Goal: Task Accomplishment & Management: Manage account settings

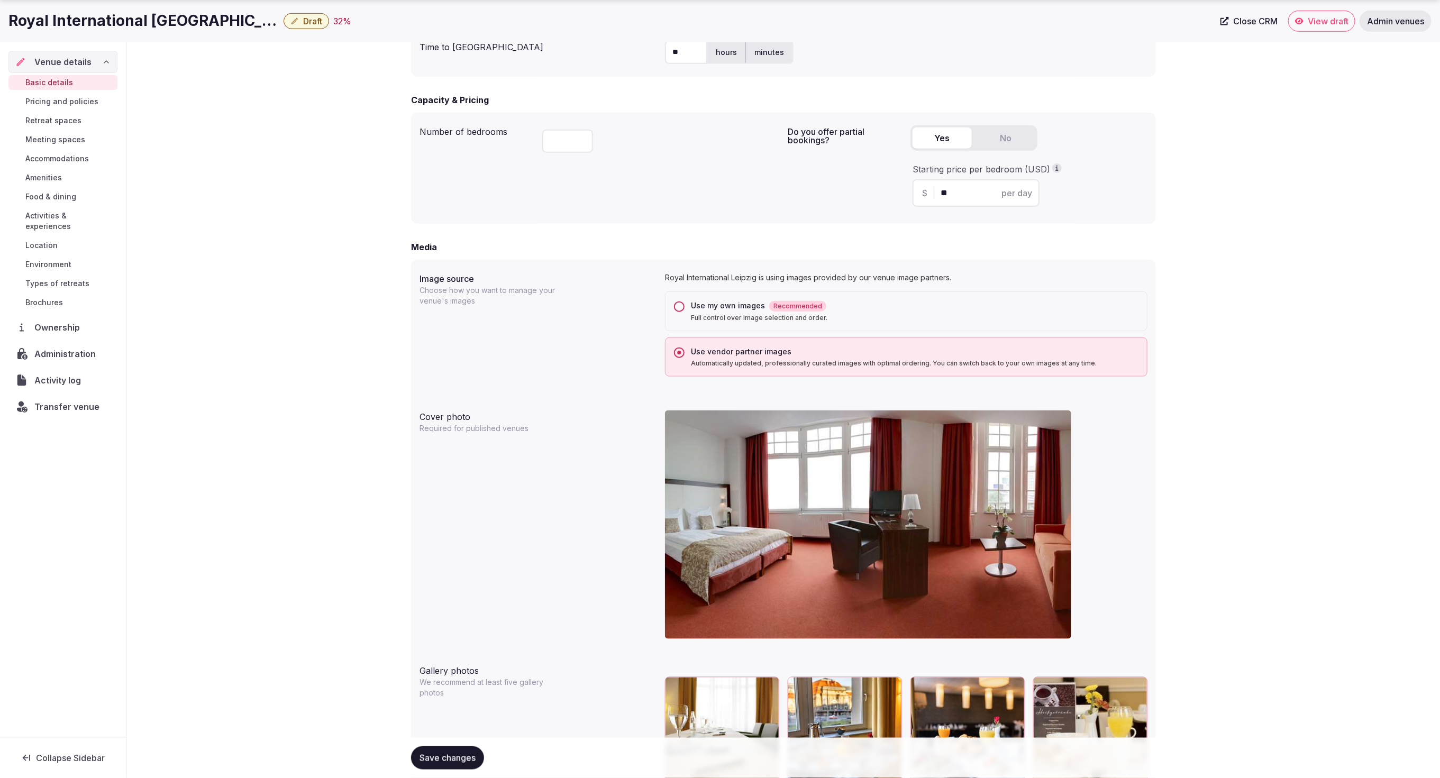
scroll to position [707, 0]
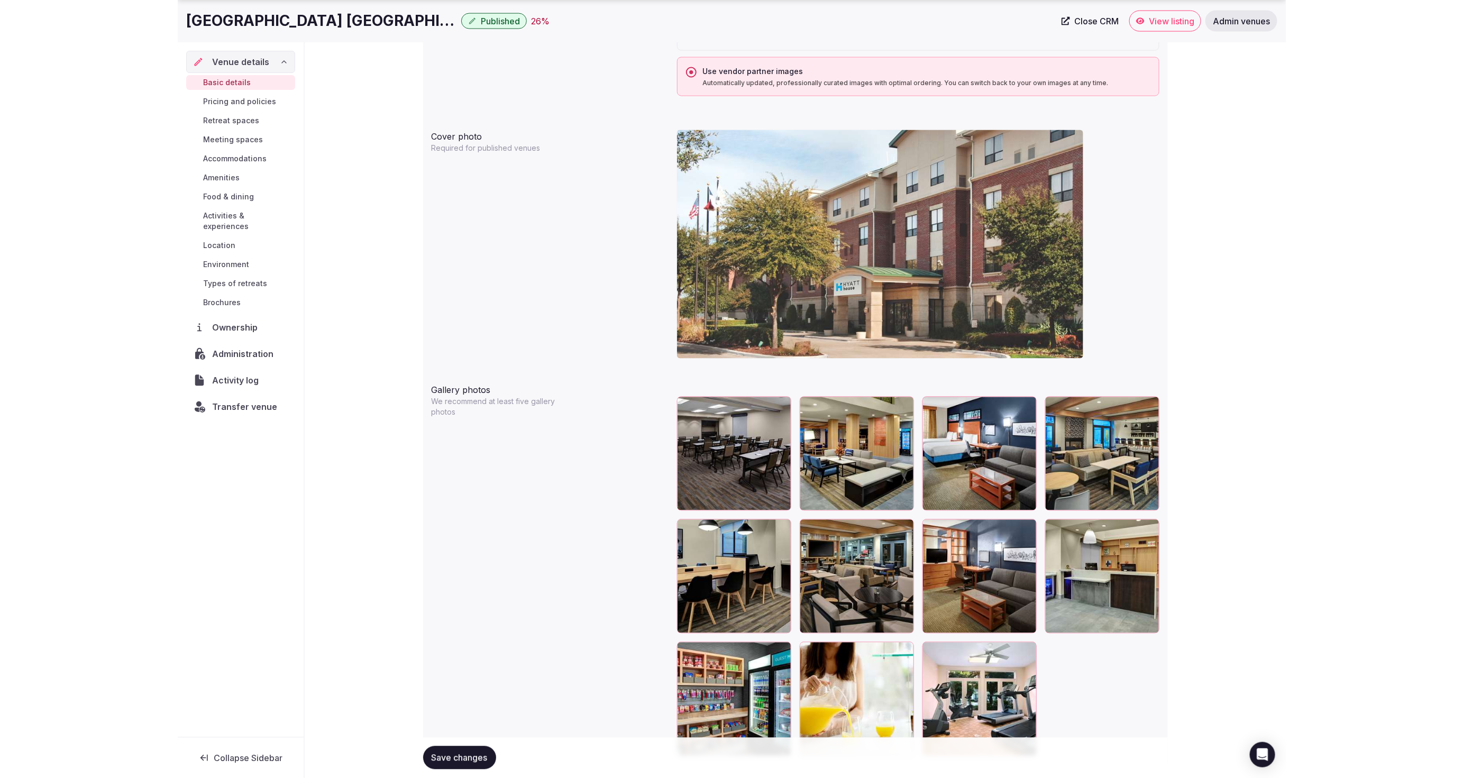
scroll to position [988, 0]
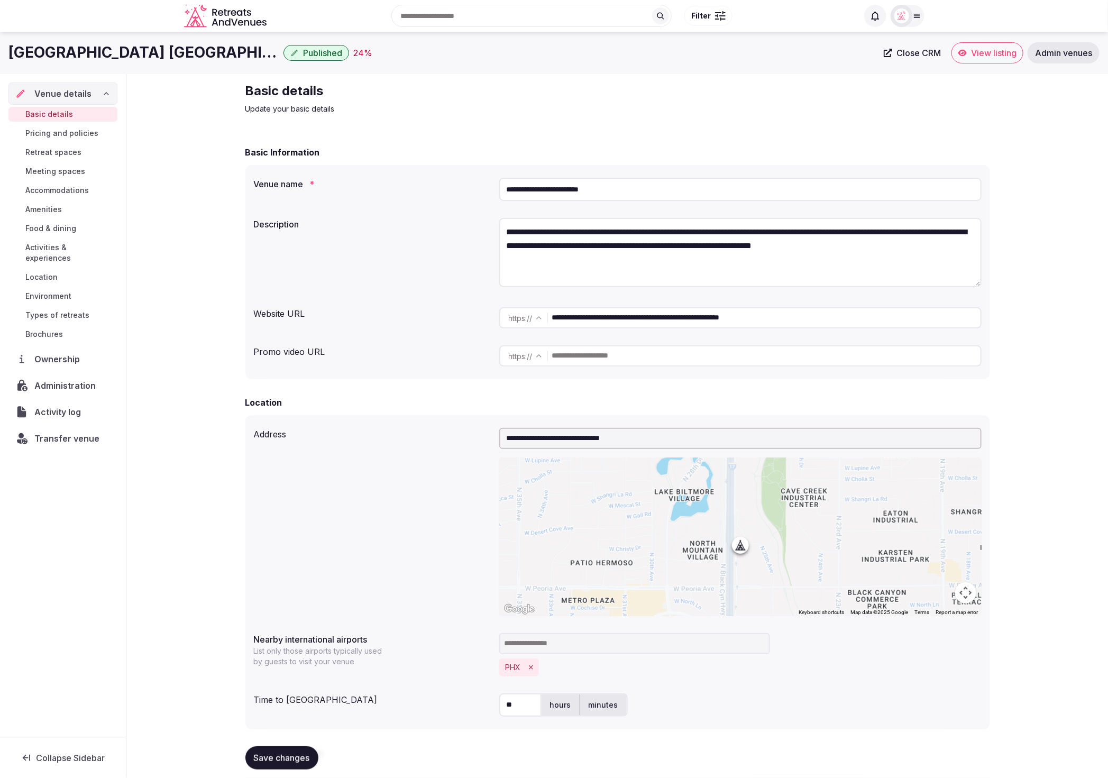
click at [303, 54] on span "Published" at bounding box center [322, 53] width 39 height 11
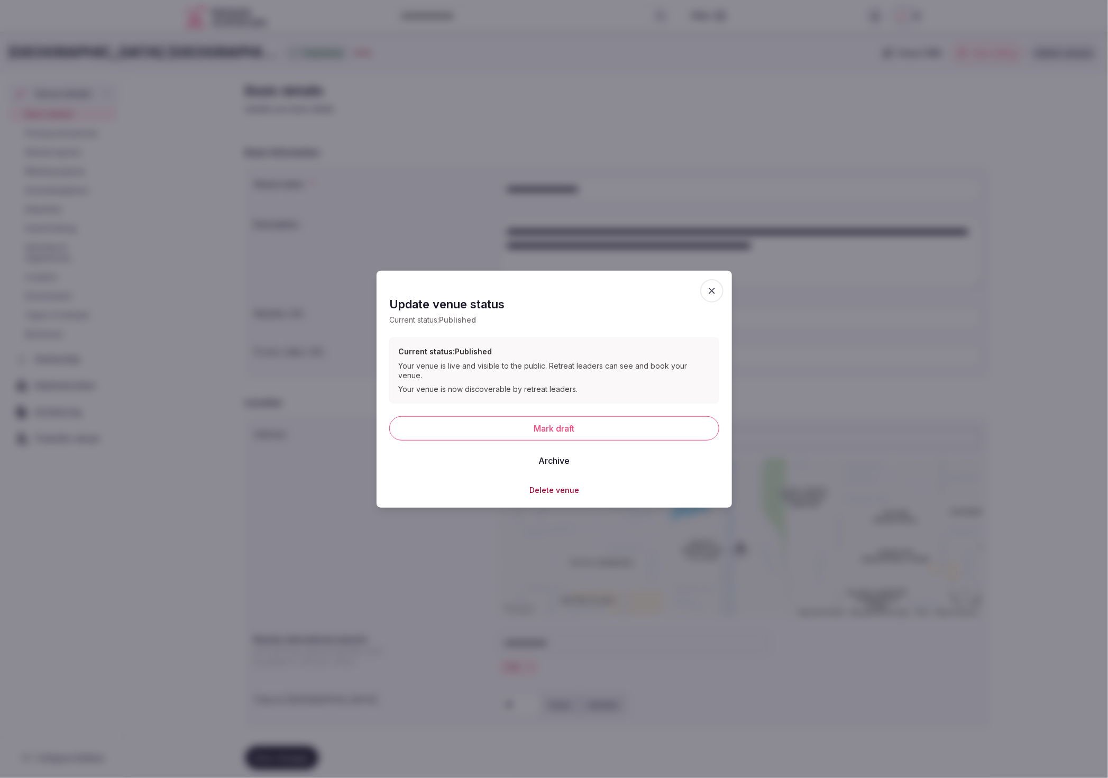
click at [556, 424] on button "Mark draft" at bounding box center [554, 428] width 330 height 24
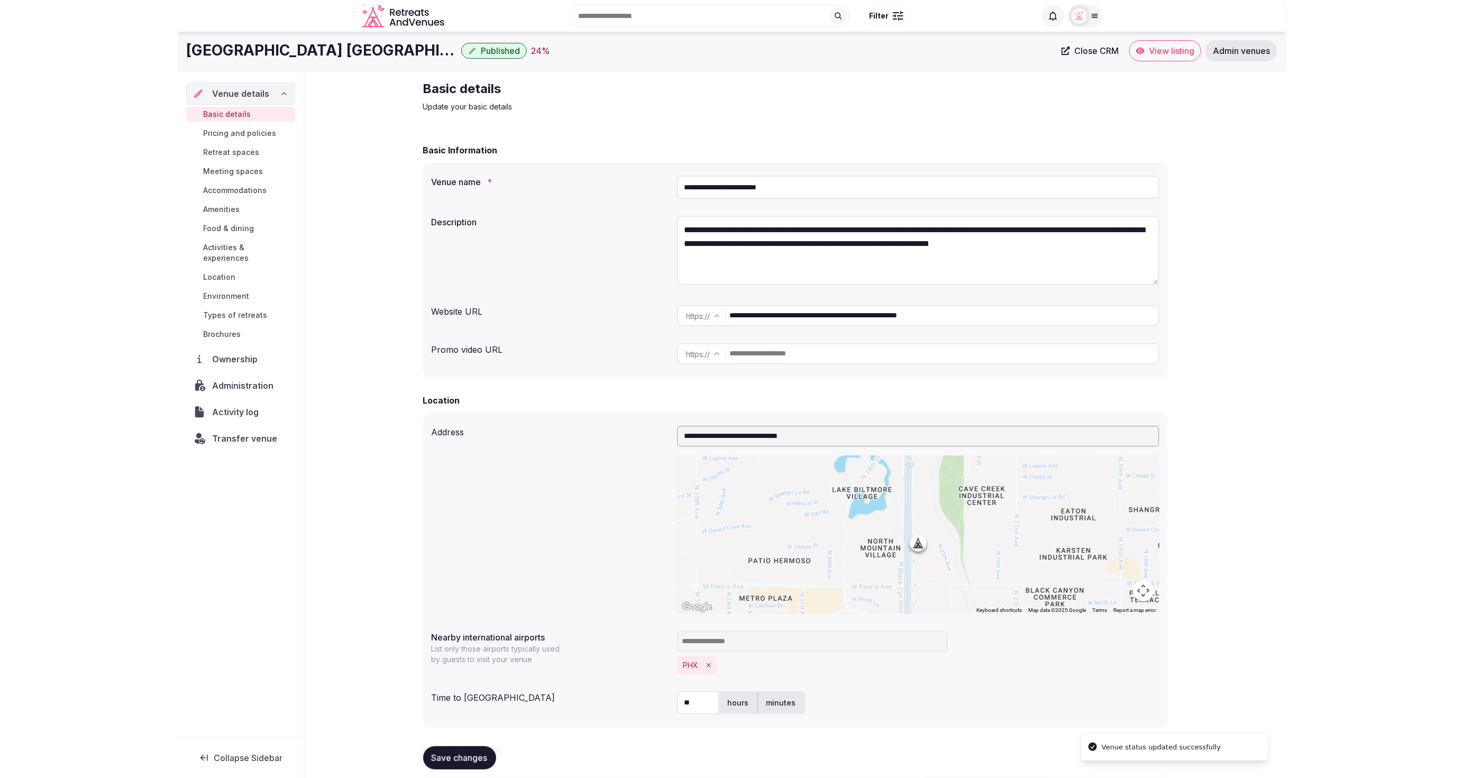
scroll to position [2, 0]
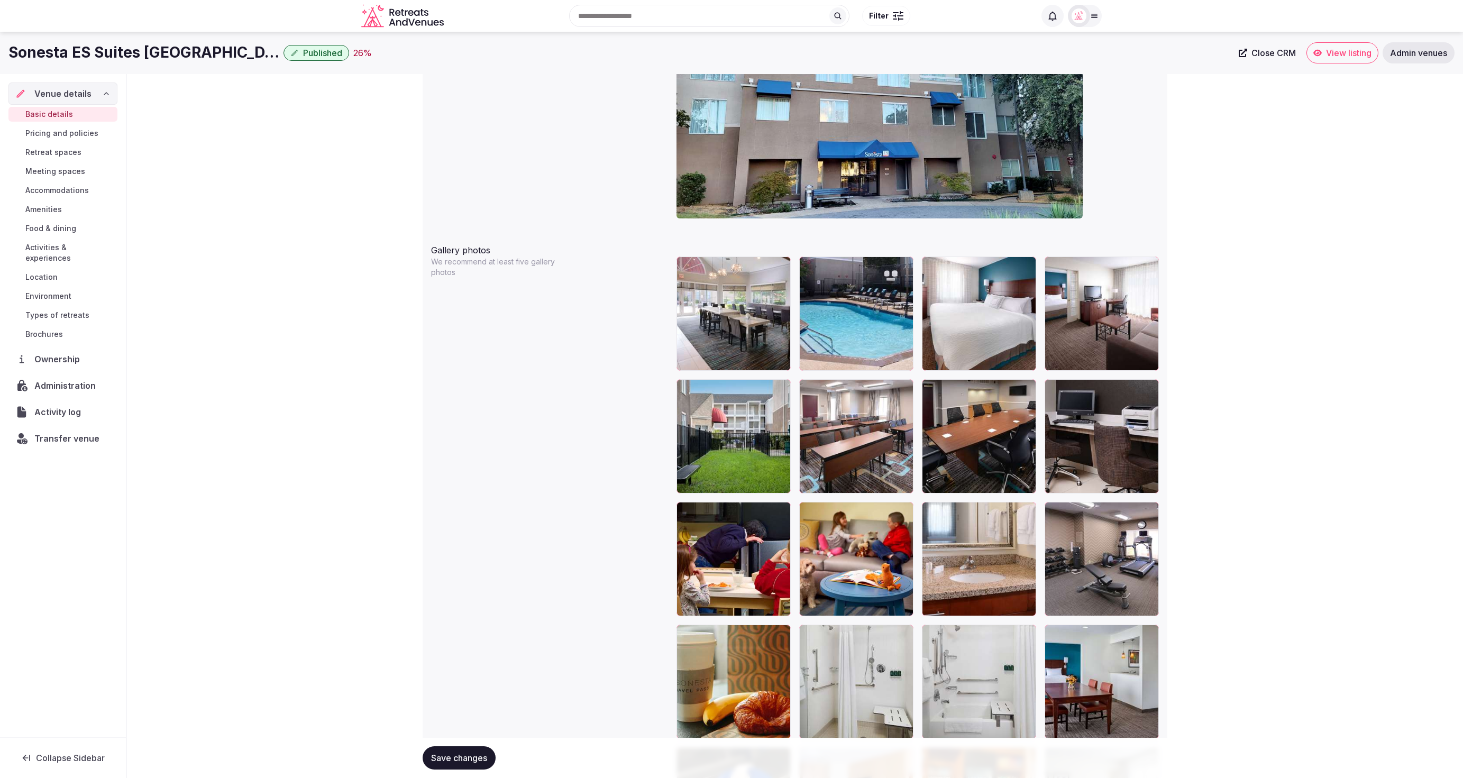
scroll to position [1070, 0]
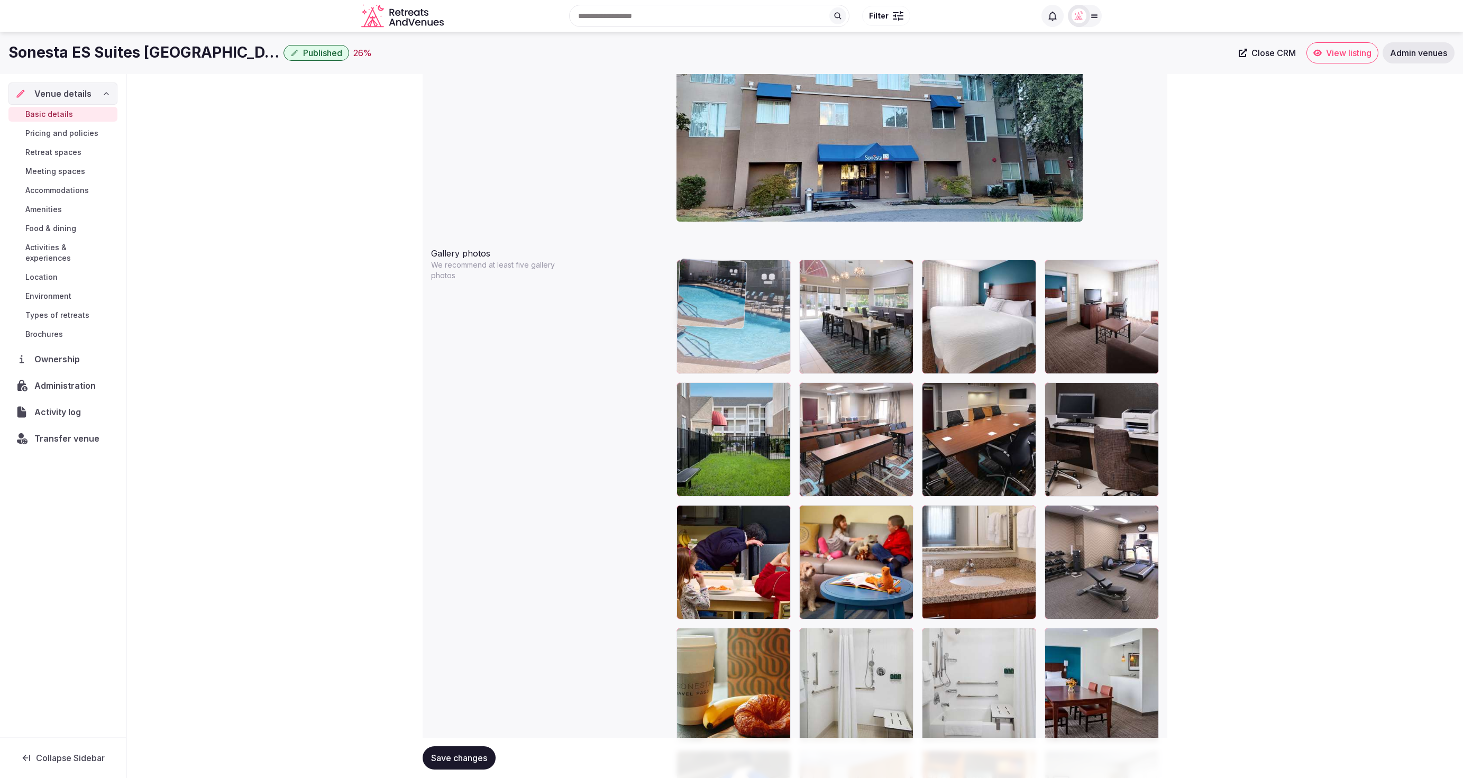
drag, startPoint x: 854, startPoint y: 318, endPoint x: 740, endPoint y: 317, distance: 114.3
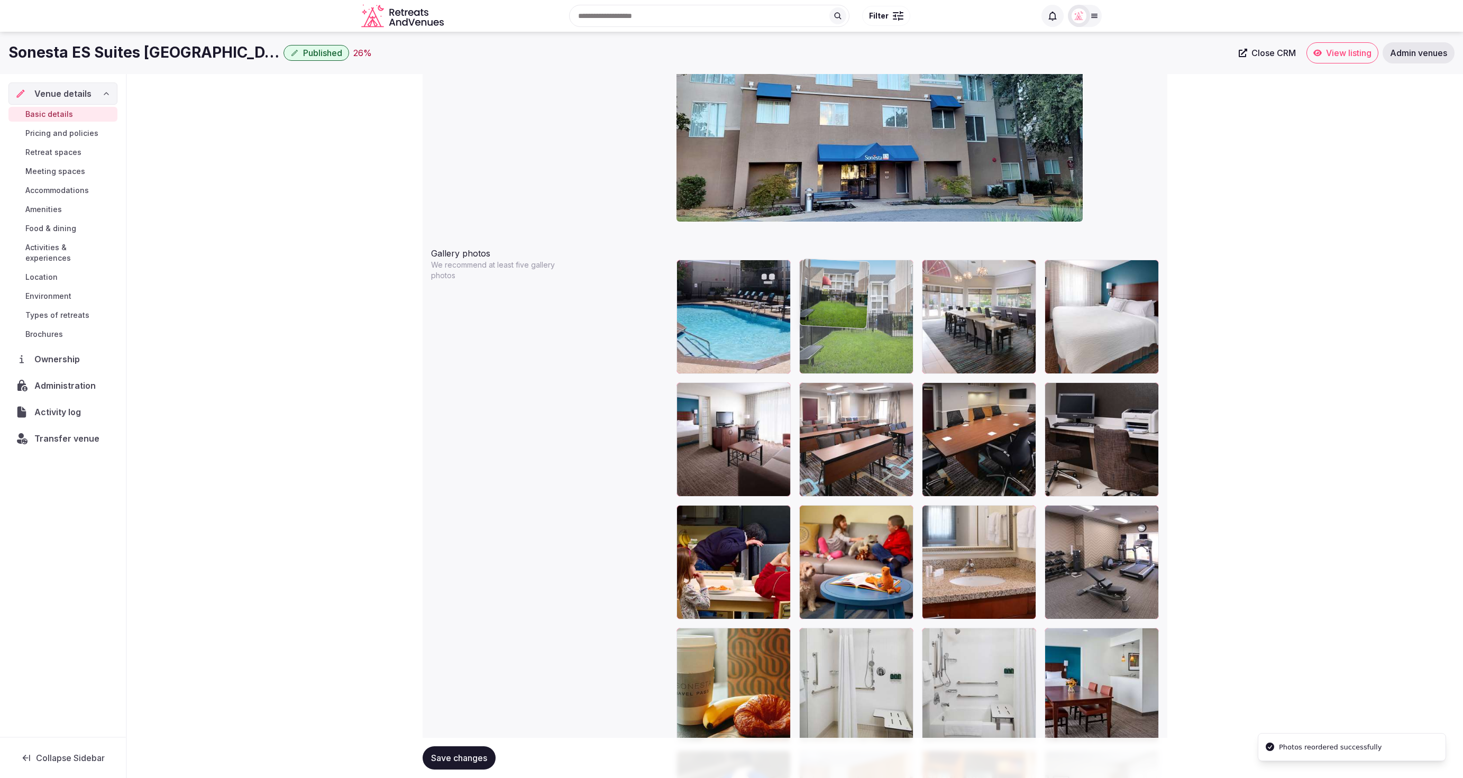
drag, startPoint x: 751, startPoint y: 434, endPoint x: 897, endPoint y: 332, distance: 178.2
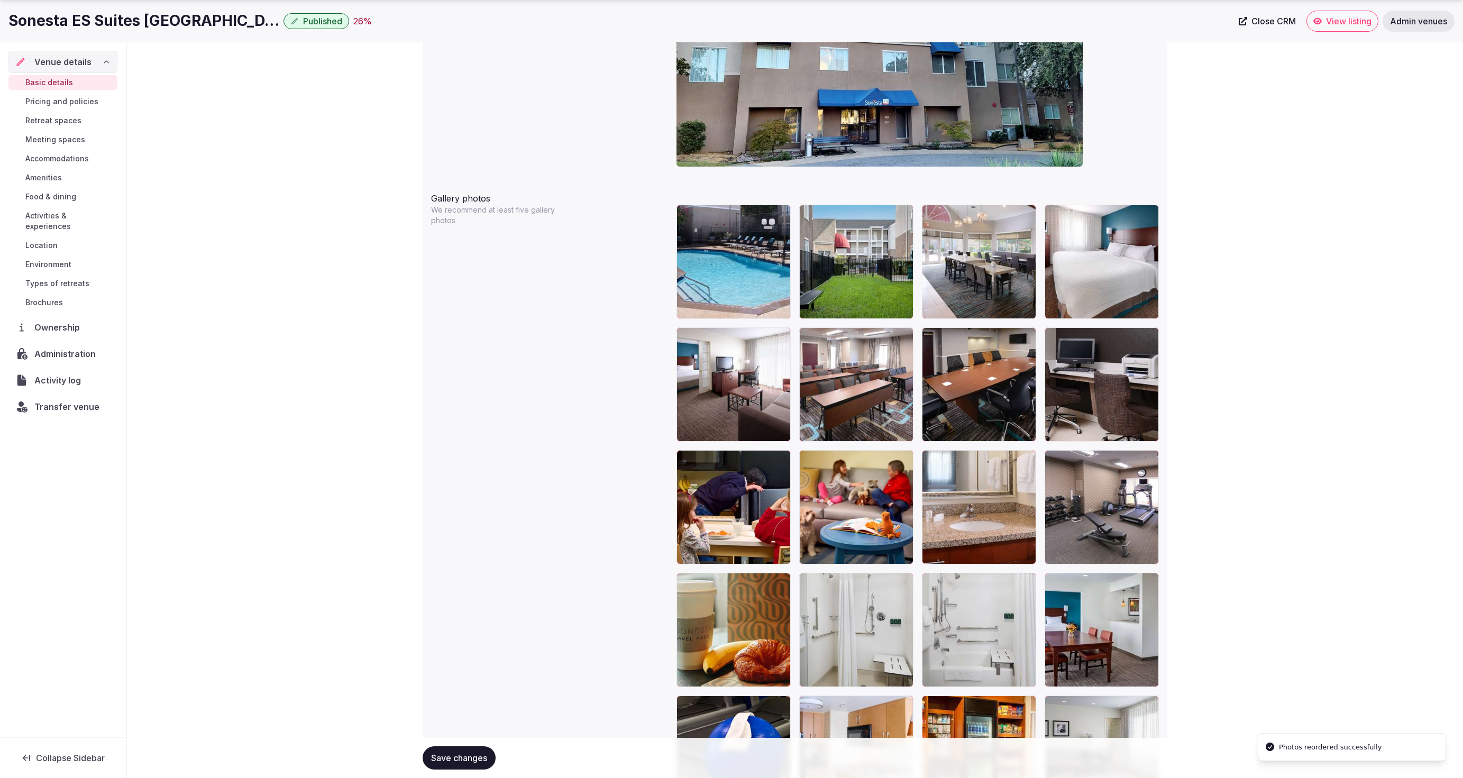
scroll to position [1128, 0]
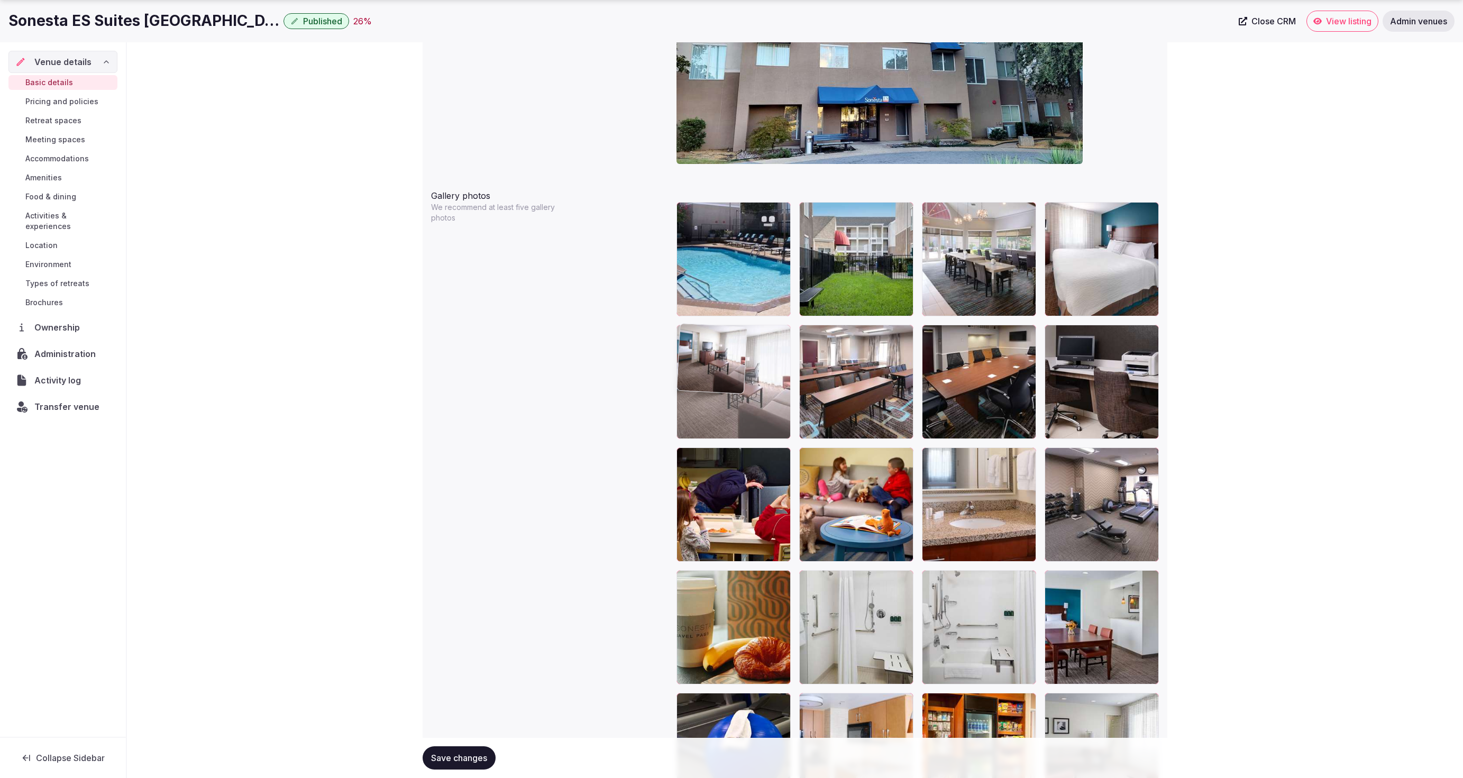
drag, startPoint x: 718, startPoint y: 376, endPoint x: 754, endPoint y: 379, distance: 35.6
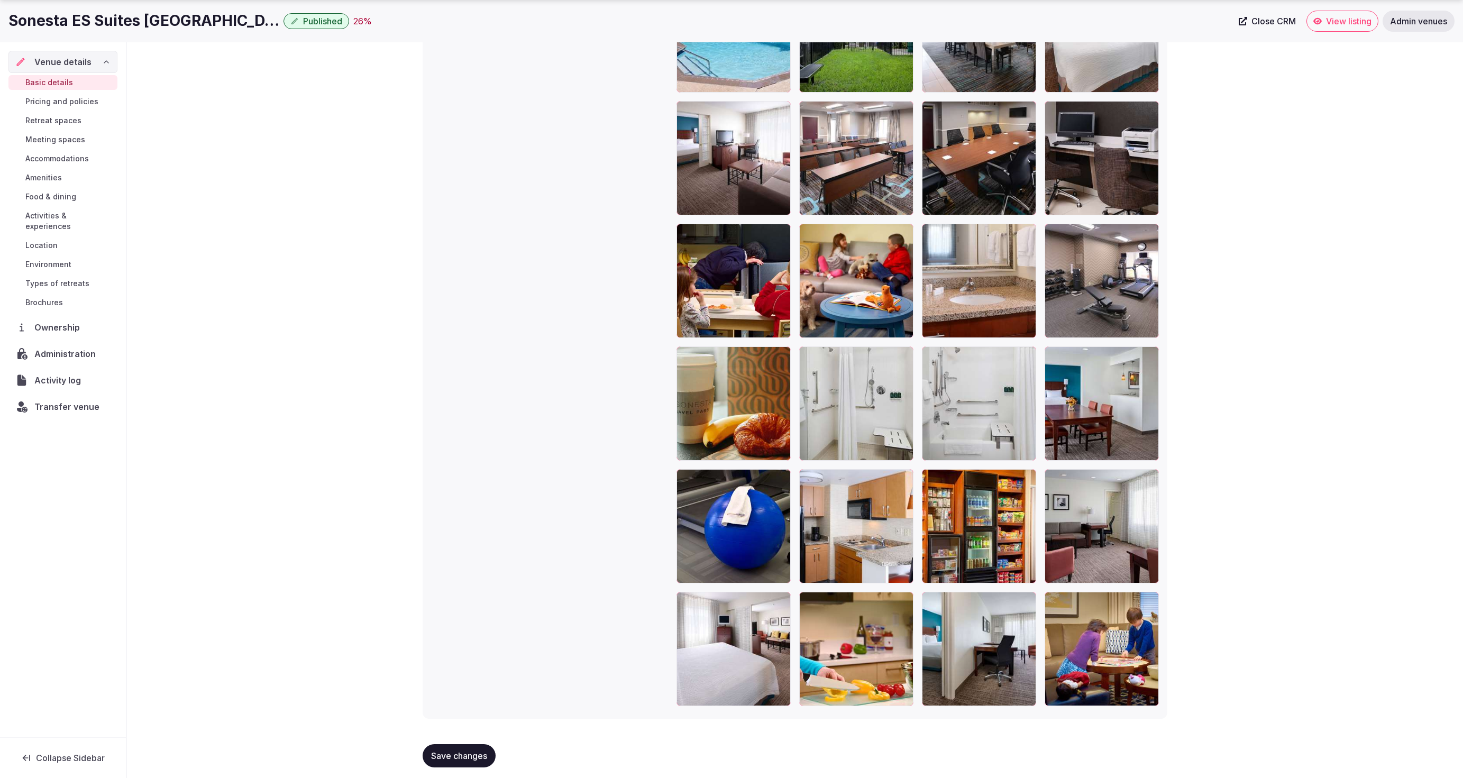
scroll to position [1357, 0]
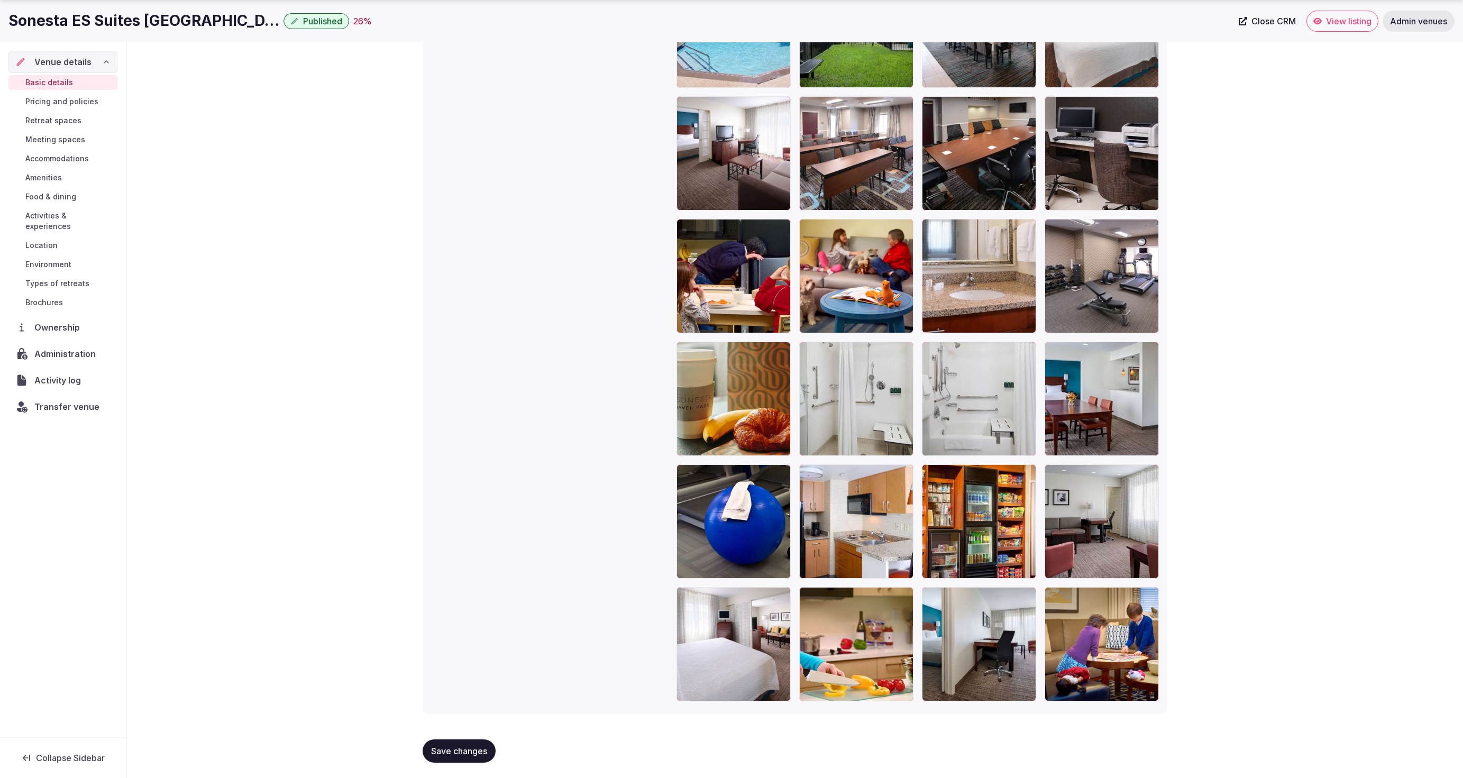
click at [466, 753] on span "Save changes" at bounding box center [459, 751] width 56 height 11
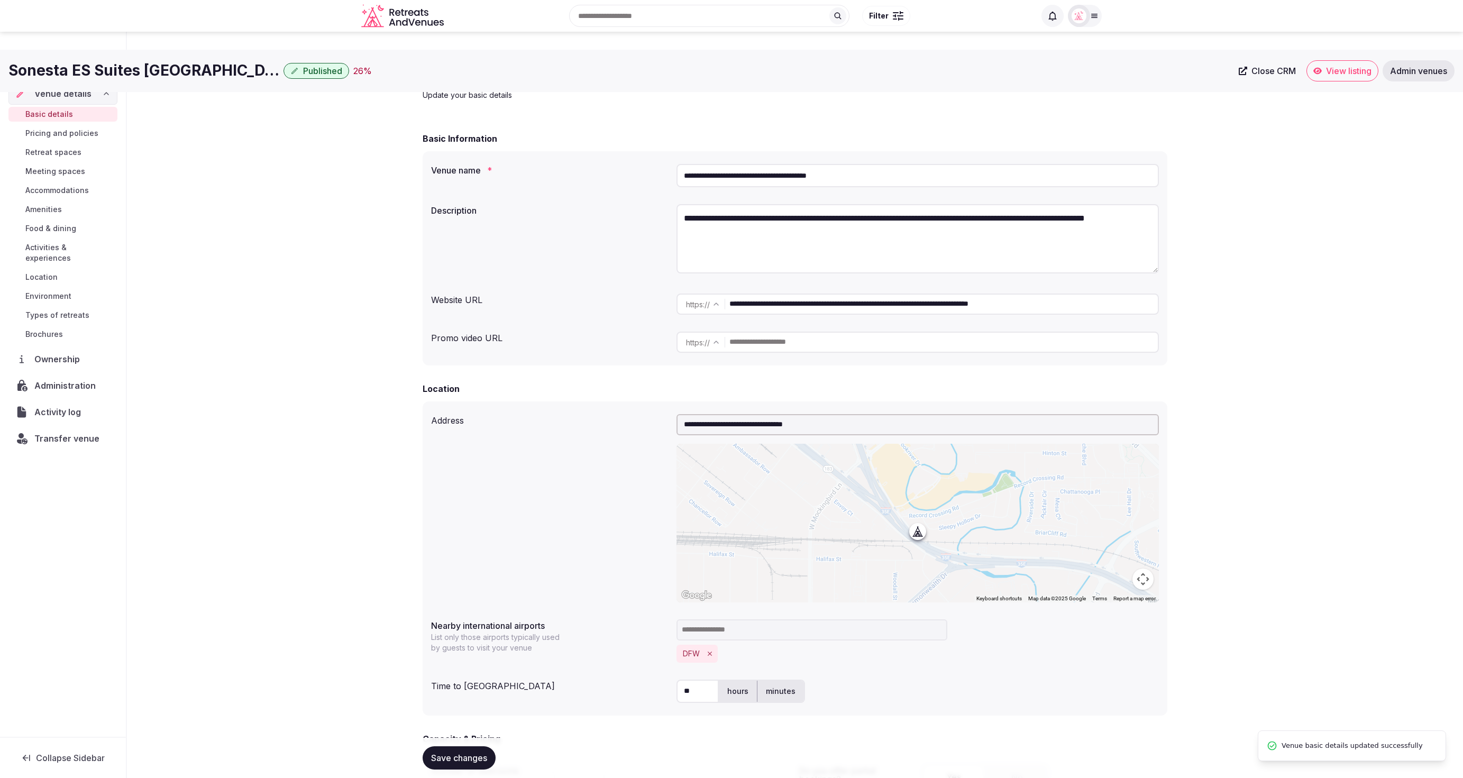
scroll to position [0, 0]
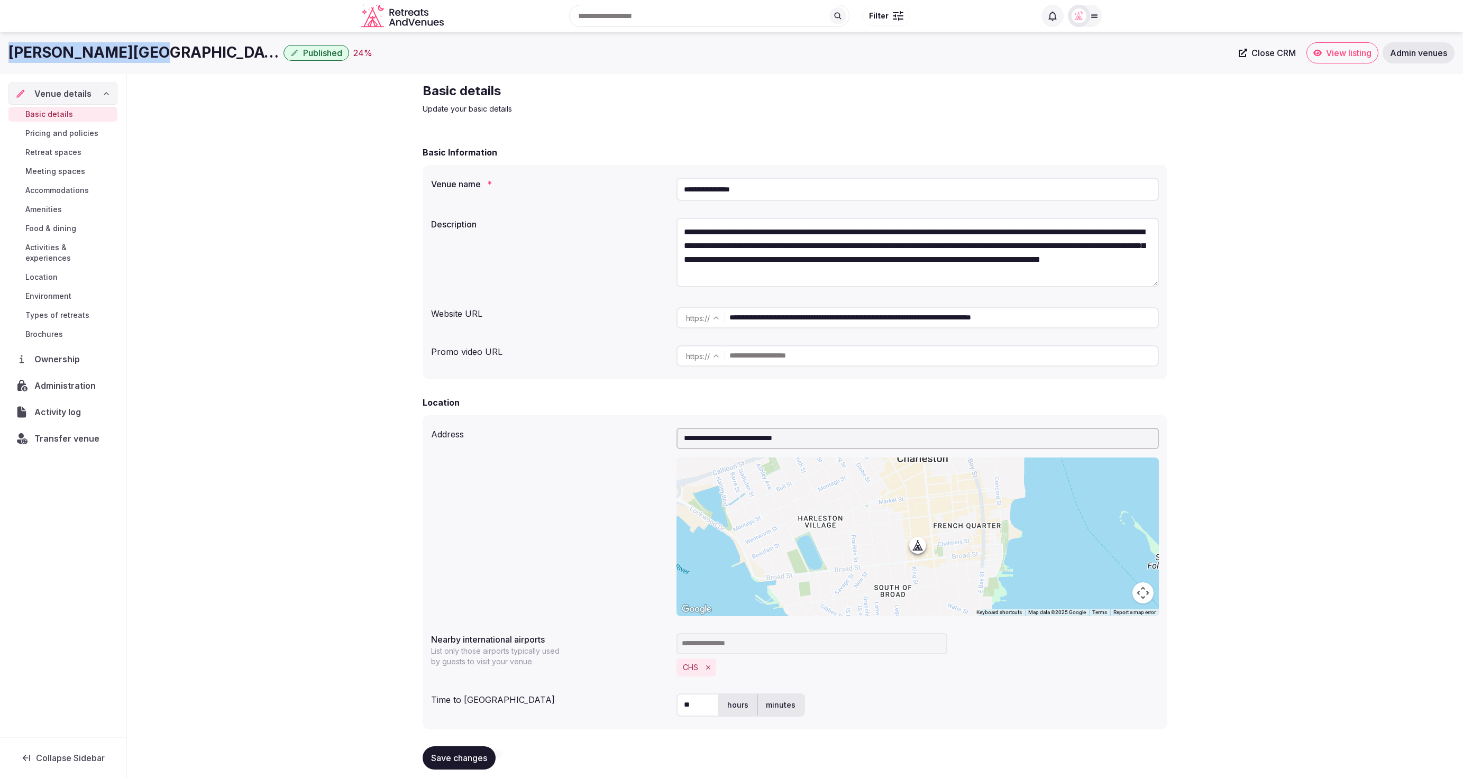
drag, startPoint x: 5, startPoint y: 49, endPoint x: 122, endPoint y: 54, distance: 117.6
click at [122, 54] on div "Elliott House Inn Published 24 % Close CRM View listing Admin venues" at bounding box center [731, 52] width 1463 height 21
copy h1 "Elliott House Inn"
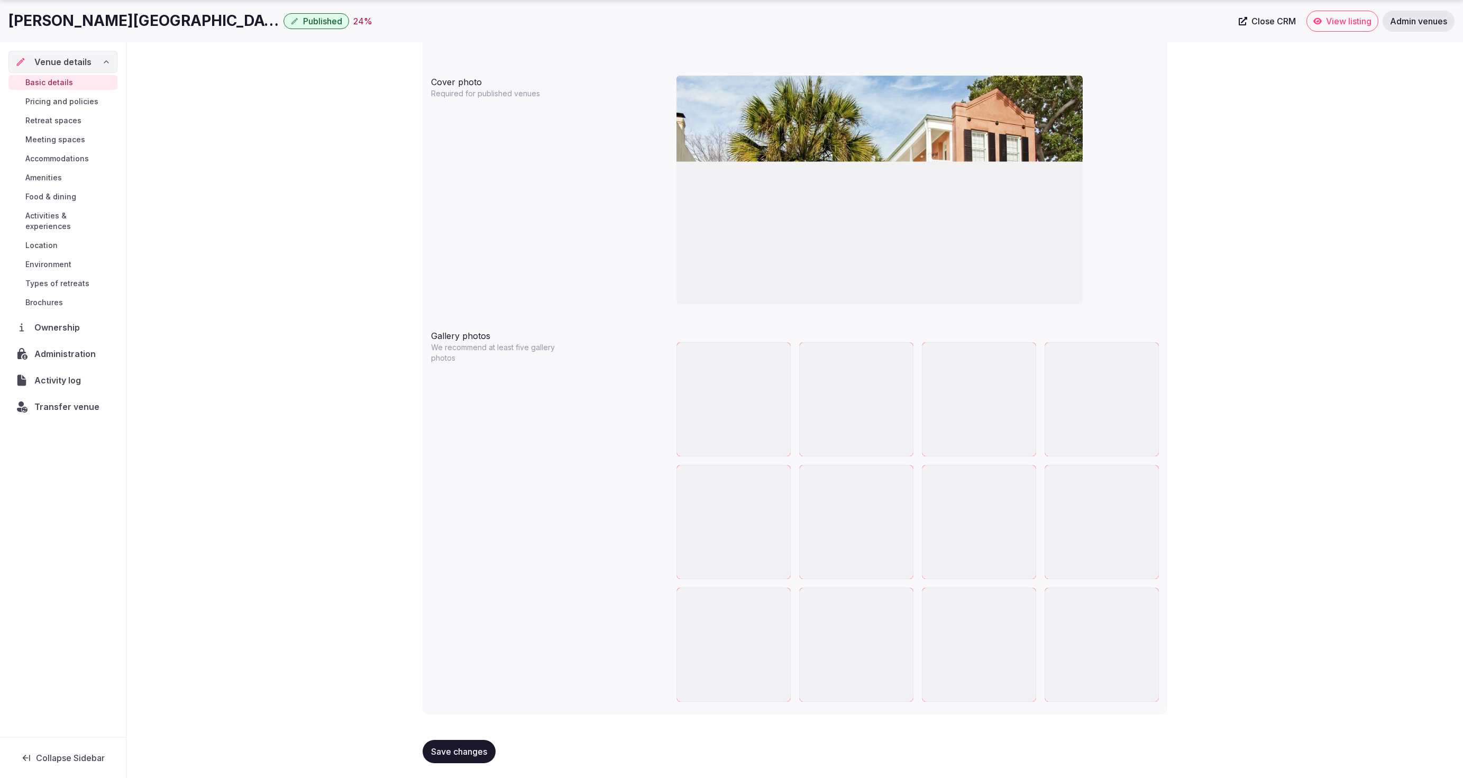
scroll to position [988, 0]
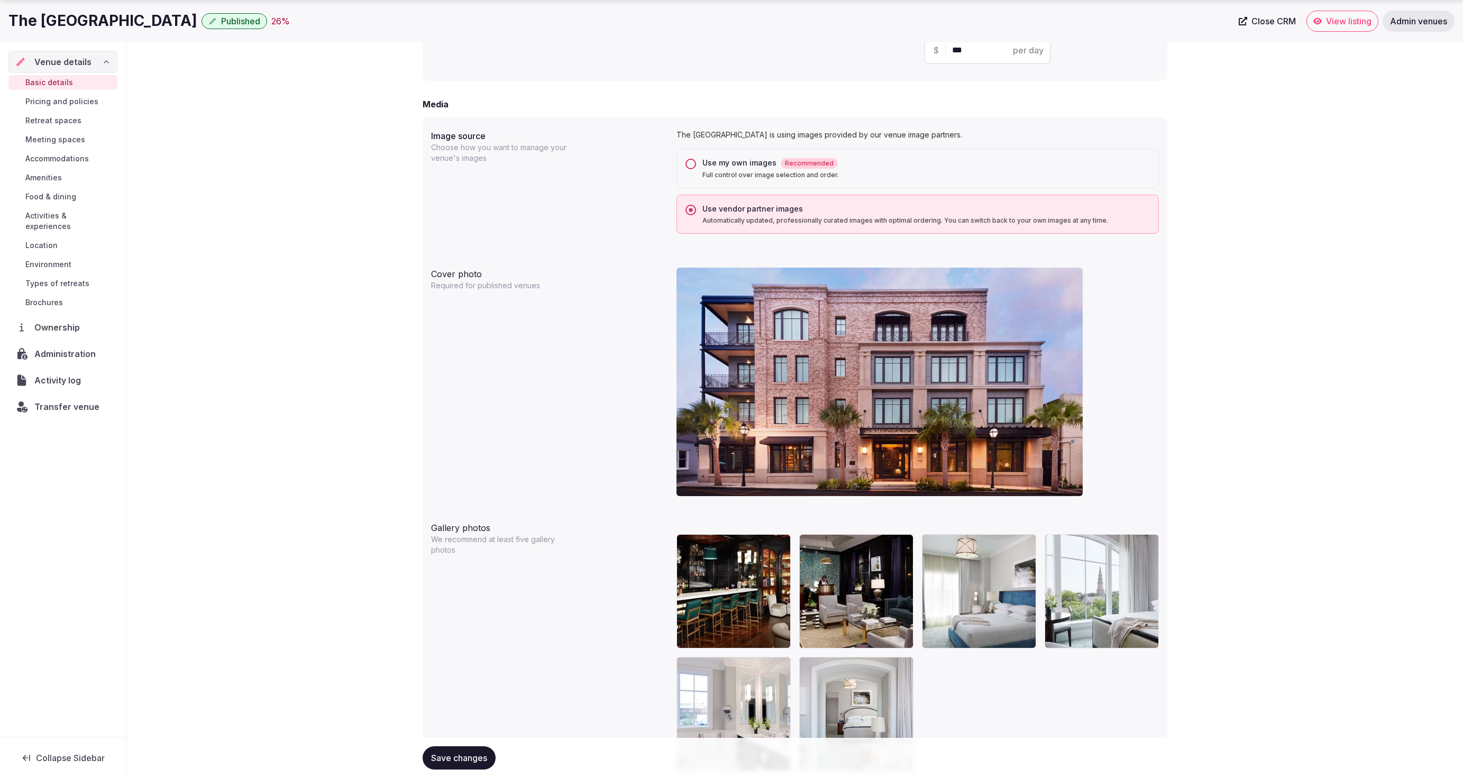
scroll to position [866, 0]
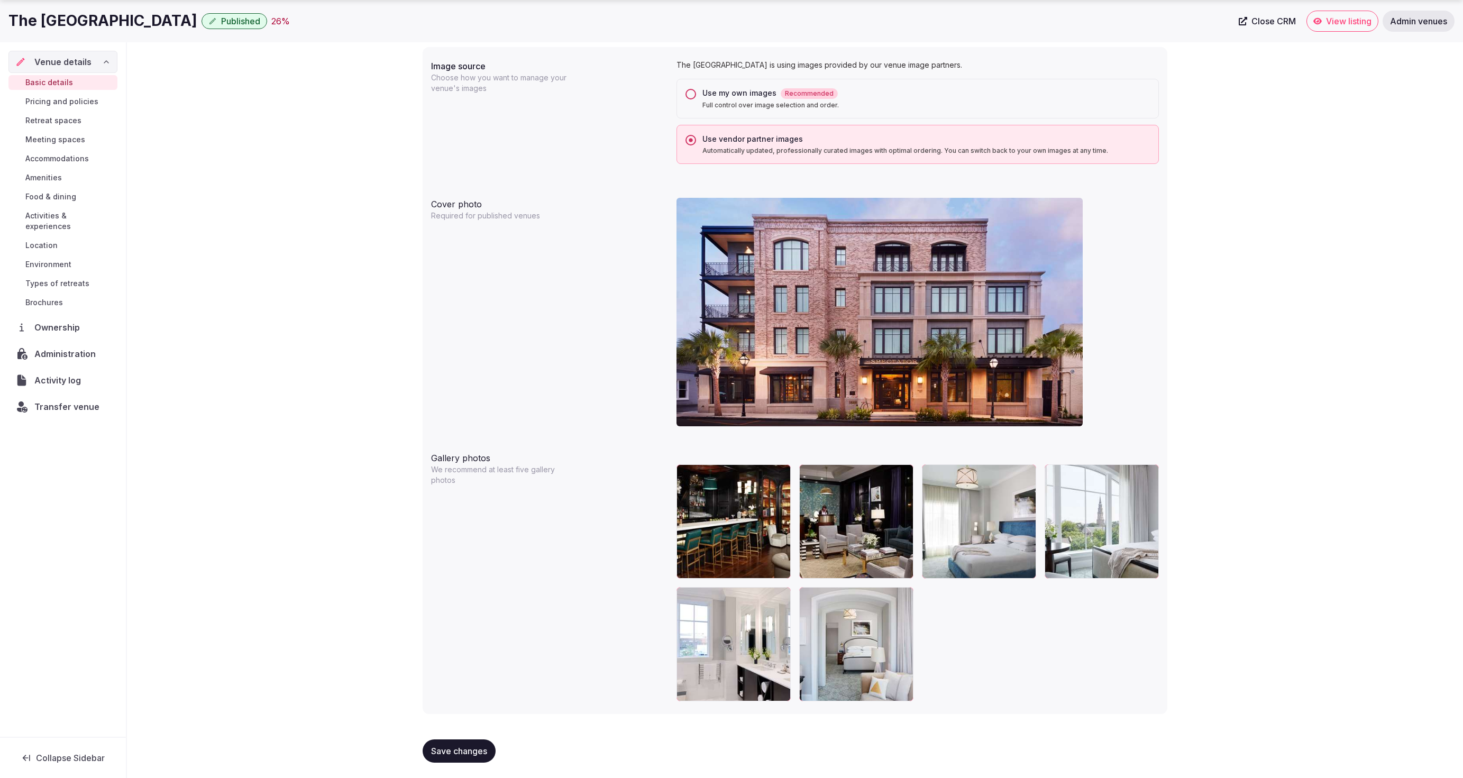
drag, startPoint x: 283, startPoint y: 523, endPoint x: 271, endPoint y: 521, distance: 12.3
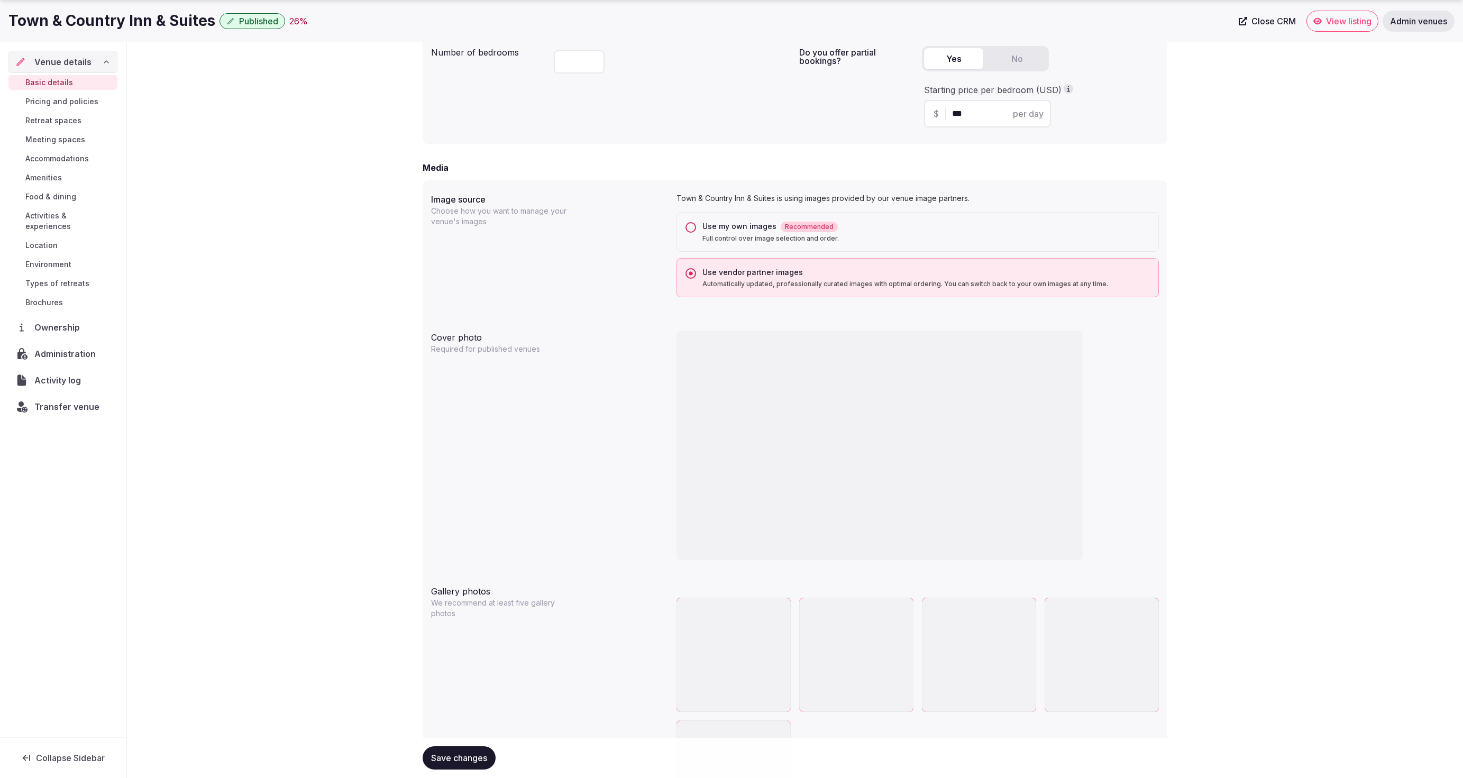
scroll to position [866, 0]
